Goal: Find specific page/section: Find specific page/section

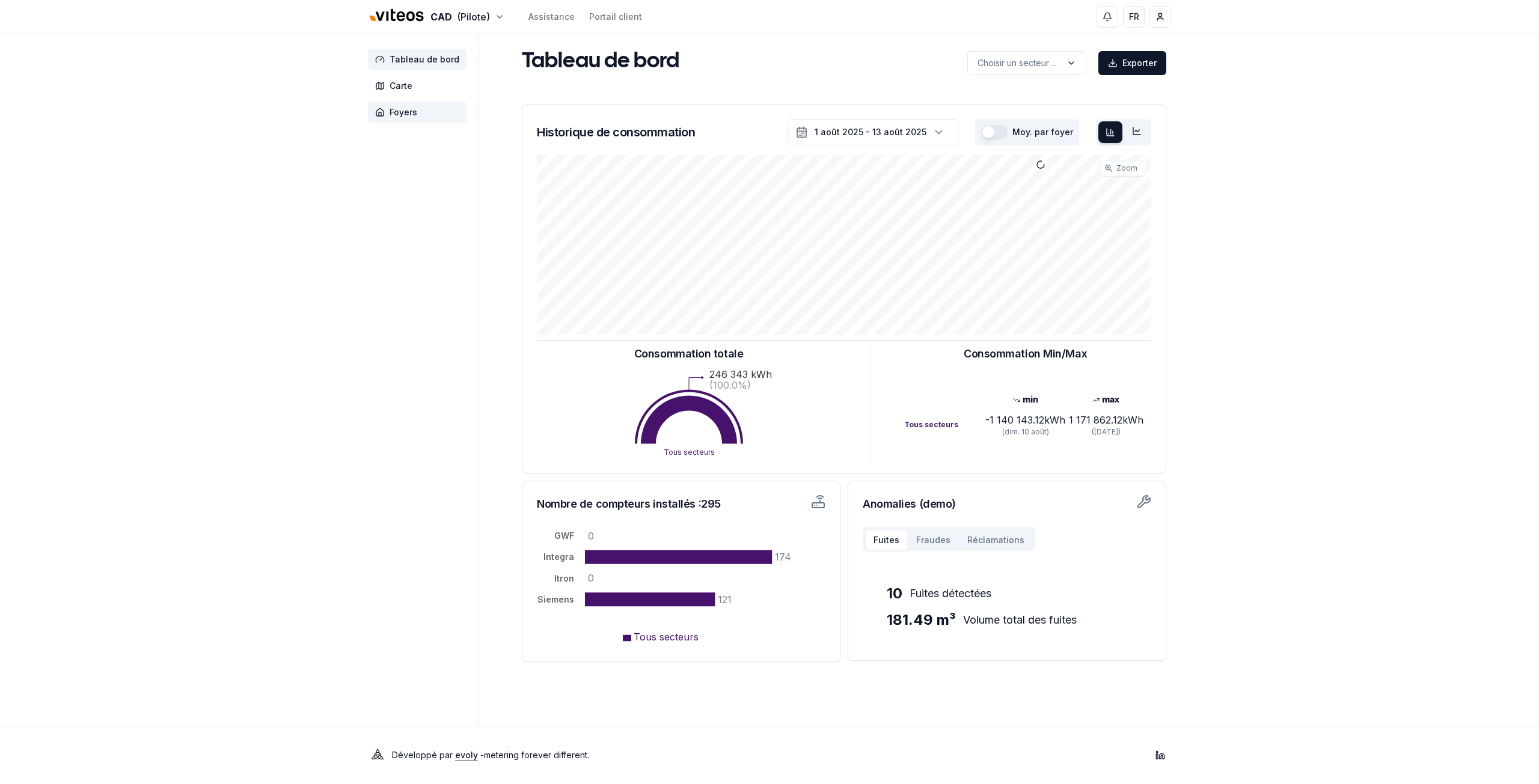
click at [417, 115] on span "Foyers" at bounding box center [417, 113] width 98 height 22
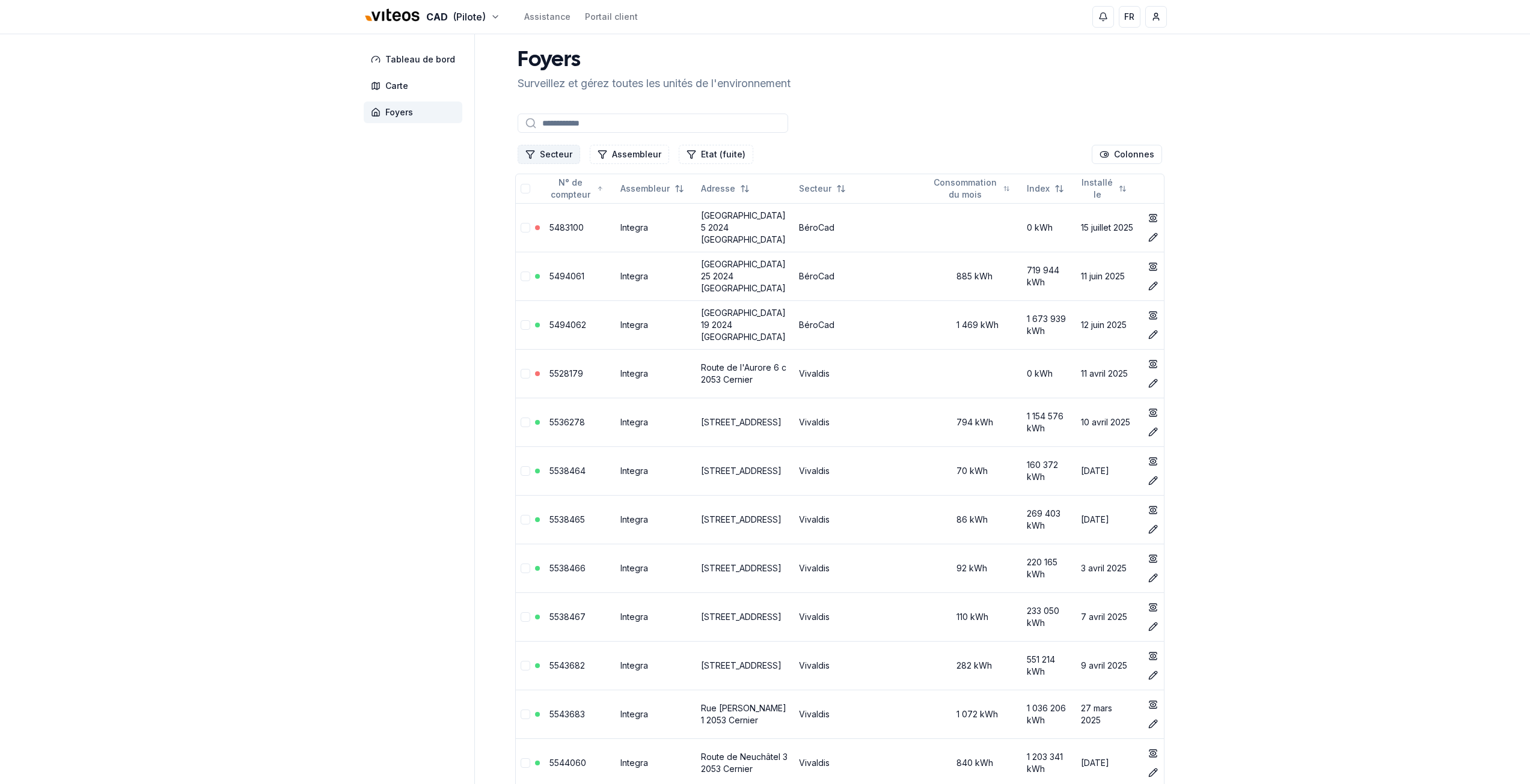
click at [565, 146] on button "Secteur" at bounding box center [549, 154] width 63 height 19
click at [567, 217] on div "Cadbar" at bounding box center [594, 225] width 148 height 19
